Goal: Communication & Community: Answer question/provide support

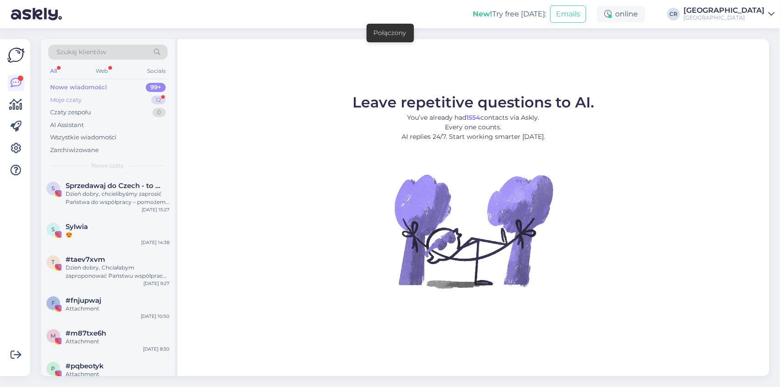
click at [87, 100] on div "Moje czaty 12" at bounding box center [107, 100] width 119 height 13
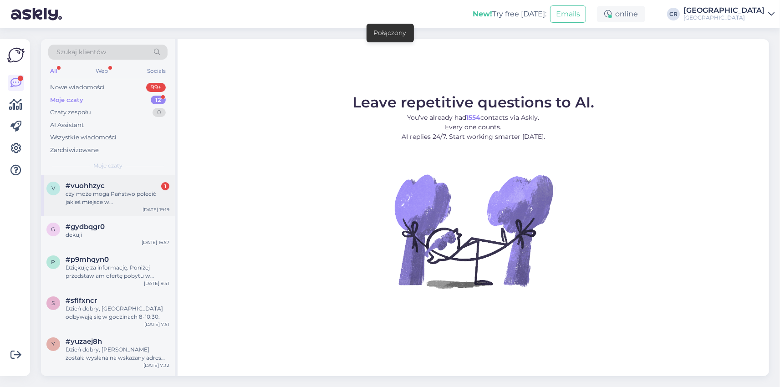
click at [91, 190] on div "czy może mogą Państwo polecić jakieś miejsce w [GEOGRAPHIC_DATA]?" at bounding box center [118, 198] width 104 height 16
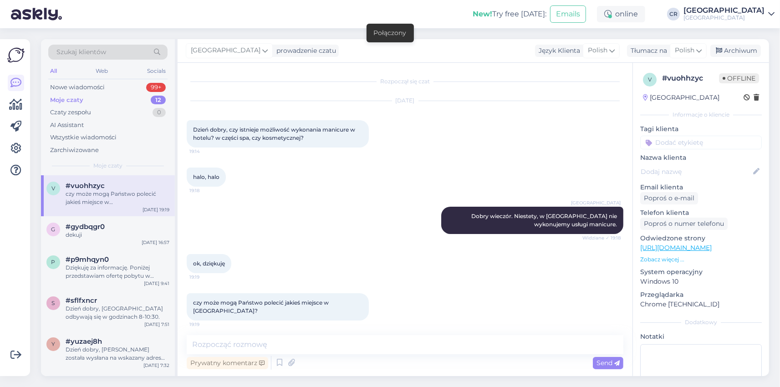
scroll to position [4, 0]
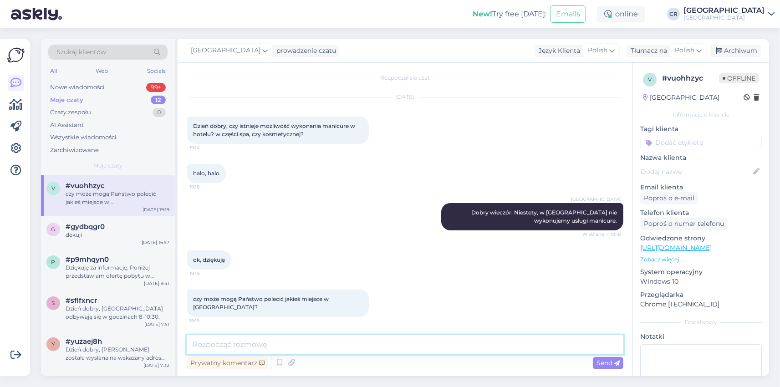
click at [306, 350] on textarea at bounding box center [405, 344] width 437 height 19
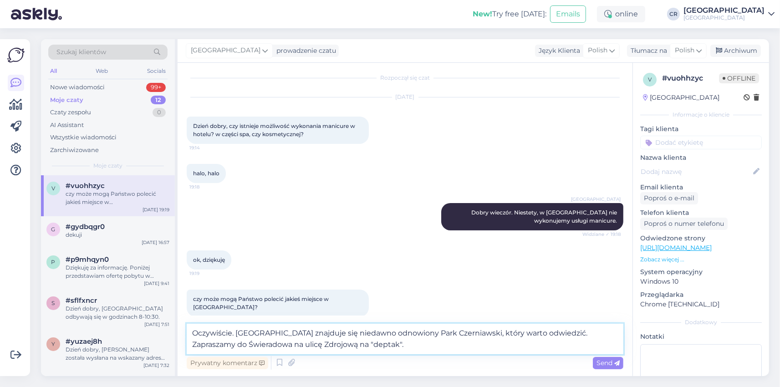
click at [239, 344] on textarea "Oczywiście. Niedaleko Hotelu znajduje się niedawno odnowiony Park Czerniawski, …" at bounding box center [405, 339] width 437 height 31
type textarea "Oczywiście. [GEOGRAPHIC_DATA] znajduje się niedawno odnowiony Park Czerniawski,…"
click at [613, 362] on span "Send" at bounding box center [608, 363] width 23 height 8
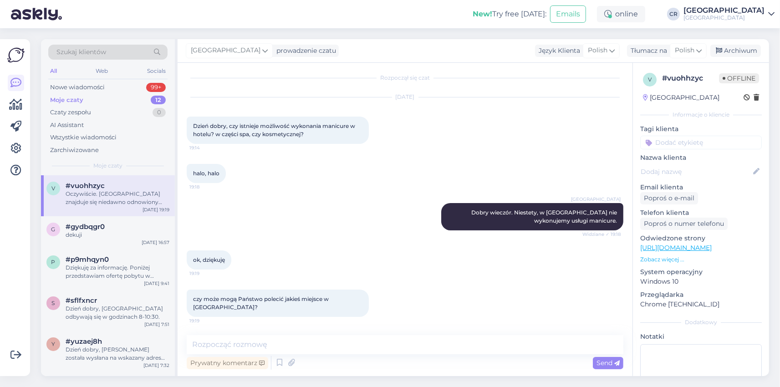
scroll to position [67, 0]
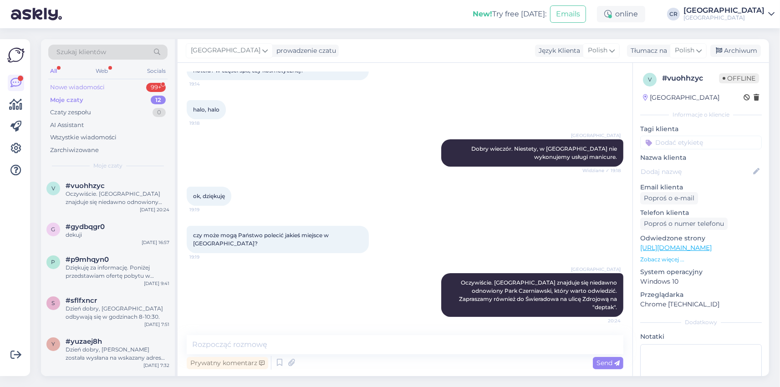
click at [112, 90] on div "Nowe wiadomości 99+" at bounding box center [107, 87] width 119 height 13
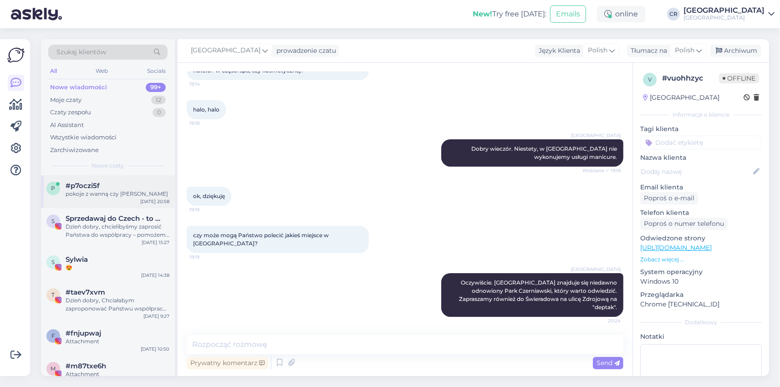
click at [128, 203] on div "p #p7oczi5f pokoje z wanną czy jazzuzi macie Sep 22 20:58" at bounding box center [108, 191] width 134 height 33
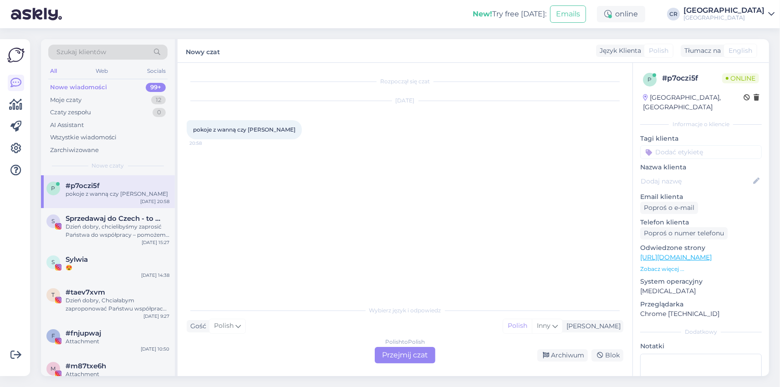
scroll to position [0, 0]
click at [401, 365] on div "Rozpoczął się czat Sep 22 2025 pokoje z wanną czy jazzuzi macie 20:58 Wybierz j…" at bounding box center [405, 219] width 455 height 313
click at [396, 358] on div "Polish to Polish Przejmij czat" at bounding box center [405, 355] width 61 height 16
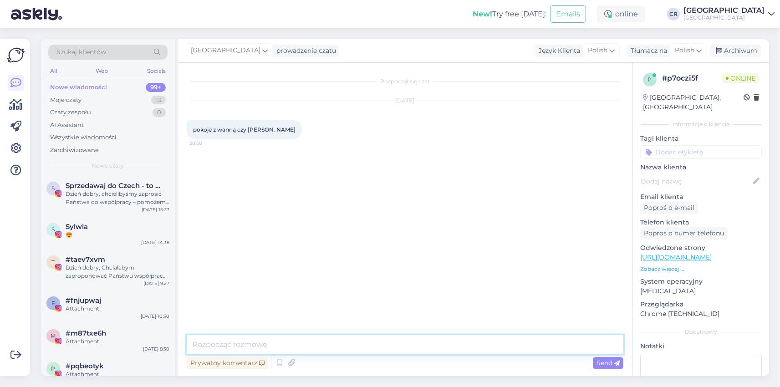
click at [353, 348] on textarea at bounding box center [405, 344] width 437 height 19
type textarea "Dobry wieczór. Niestety nie posiadamy pokoi z wanną."
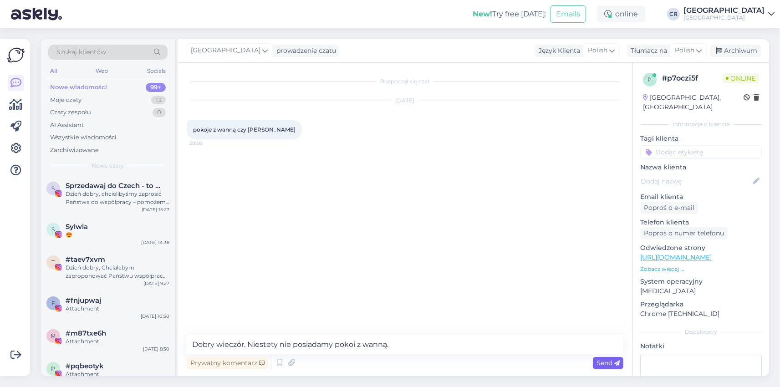
click at [597, 366] on span "Send" at bounding box center [608, 363] width 23 height 8
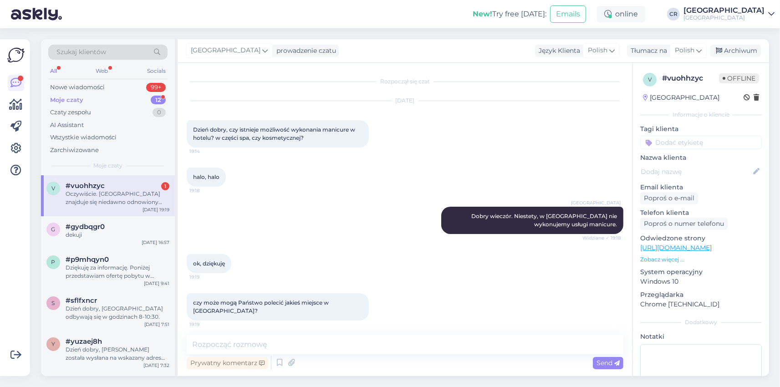
scroll to position [67, 0]
